Goal: Information Seeking & Learning: Find specific fact

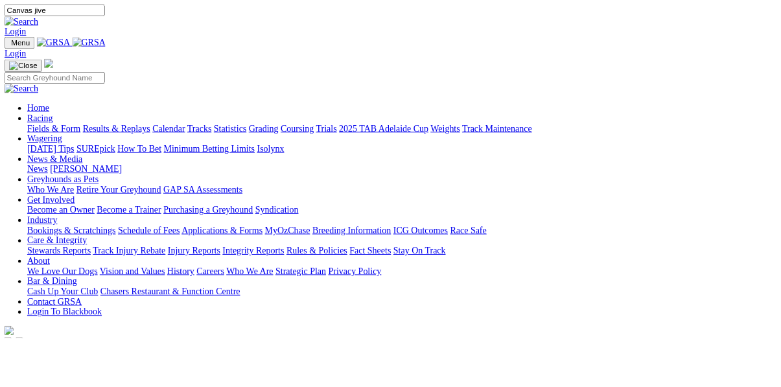
click at [120, 10] on input "Canvas jive" at bounding box center [62, 12] width 115 height 14
type input "Canya jive"
click at [100, 270] on link "Care & Integrity" at bounding box center [65, 275] width 69 height 11
click at [44, 19] on link at bounding box center [24, 24] width 39 height 11
